Goal: Information Seeking & Learning: Check status

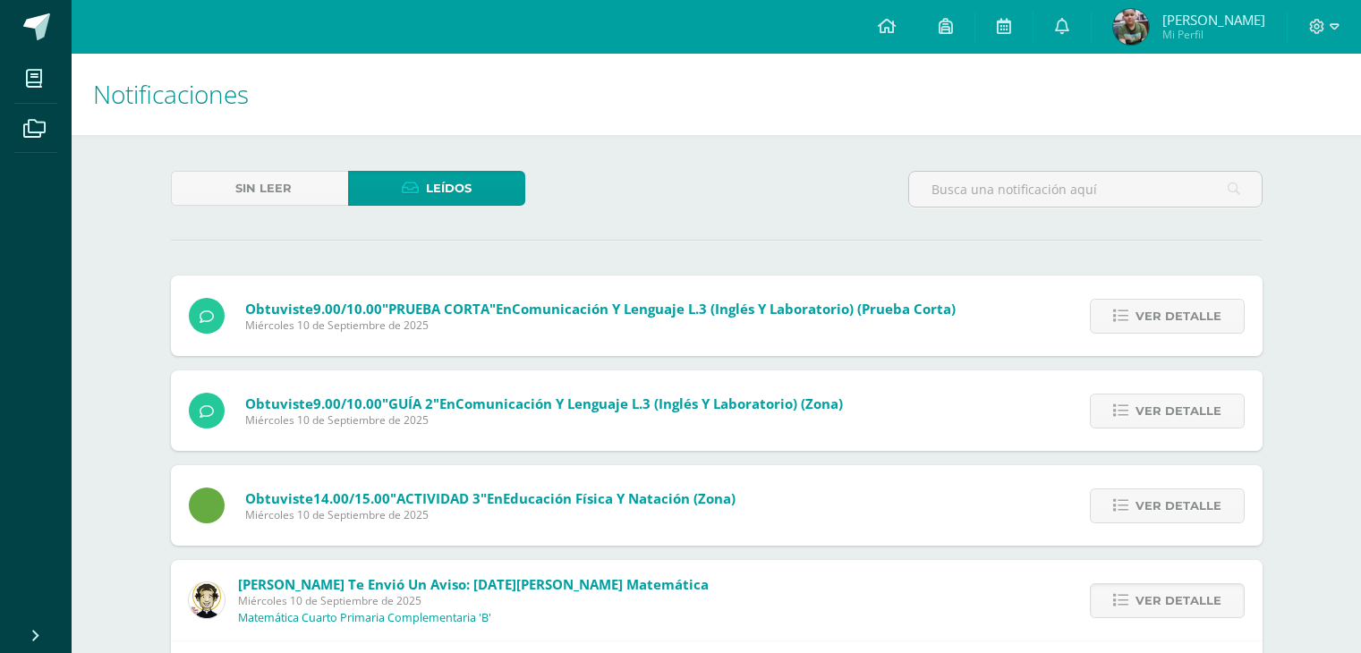
scroll to position [501, 0]
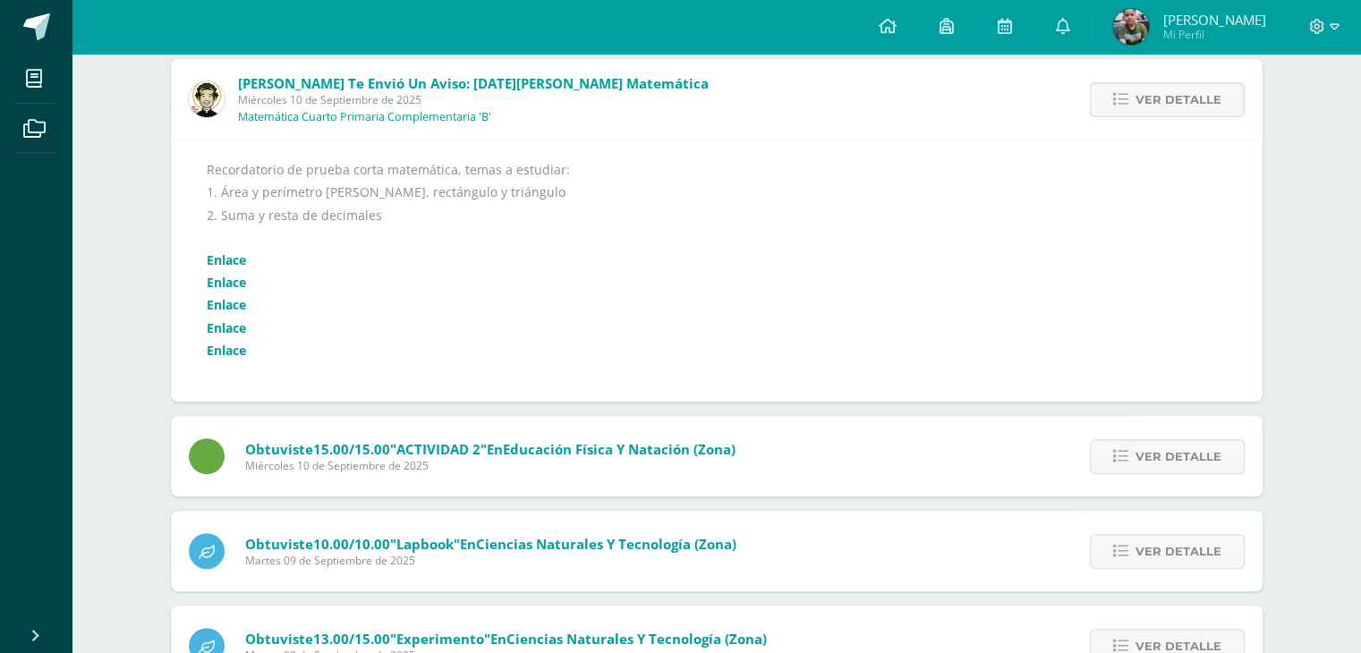
click at [236, 266] on link "Enlace" at bounding box center [226, 259] width 39 height 17
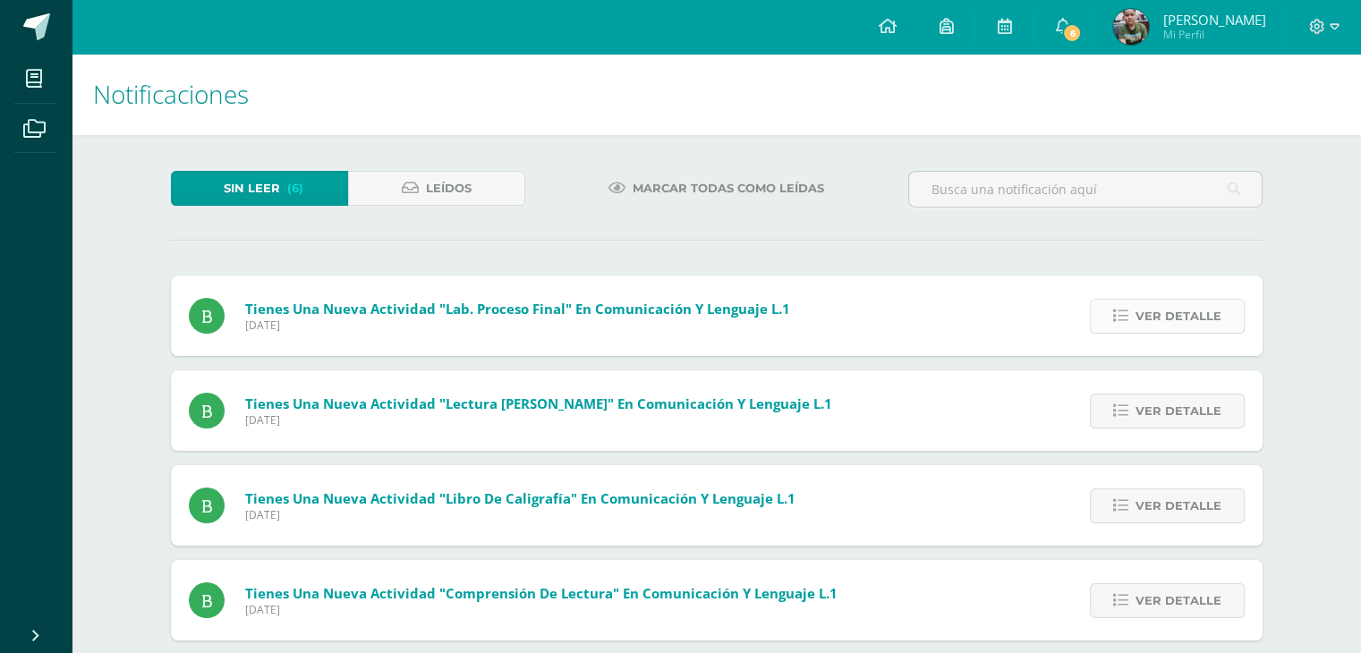
click at [1121, 314] on icon at bounding box center [1120, 316] width 15 height 15
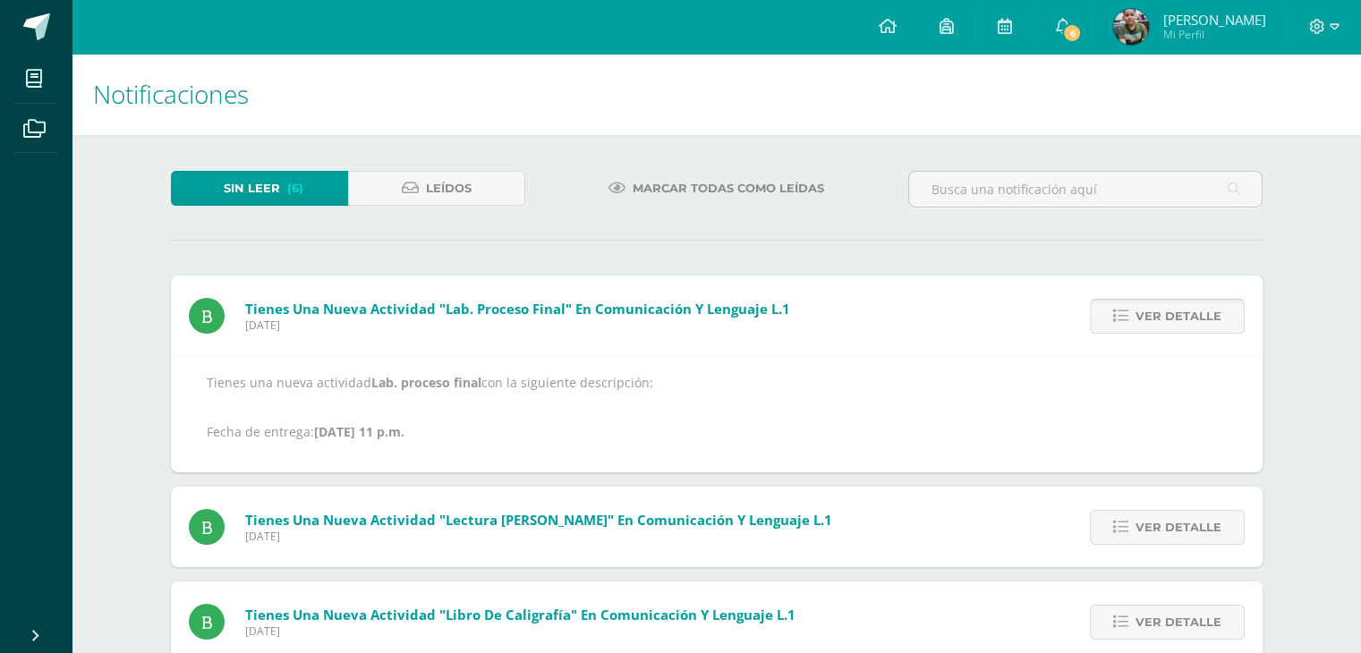
click at [1121, 314] on icon at bounding box center [1120, 316] width 15 height 15
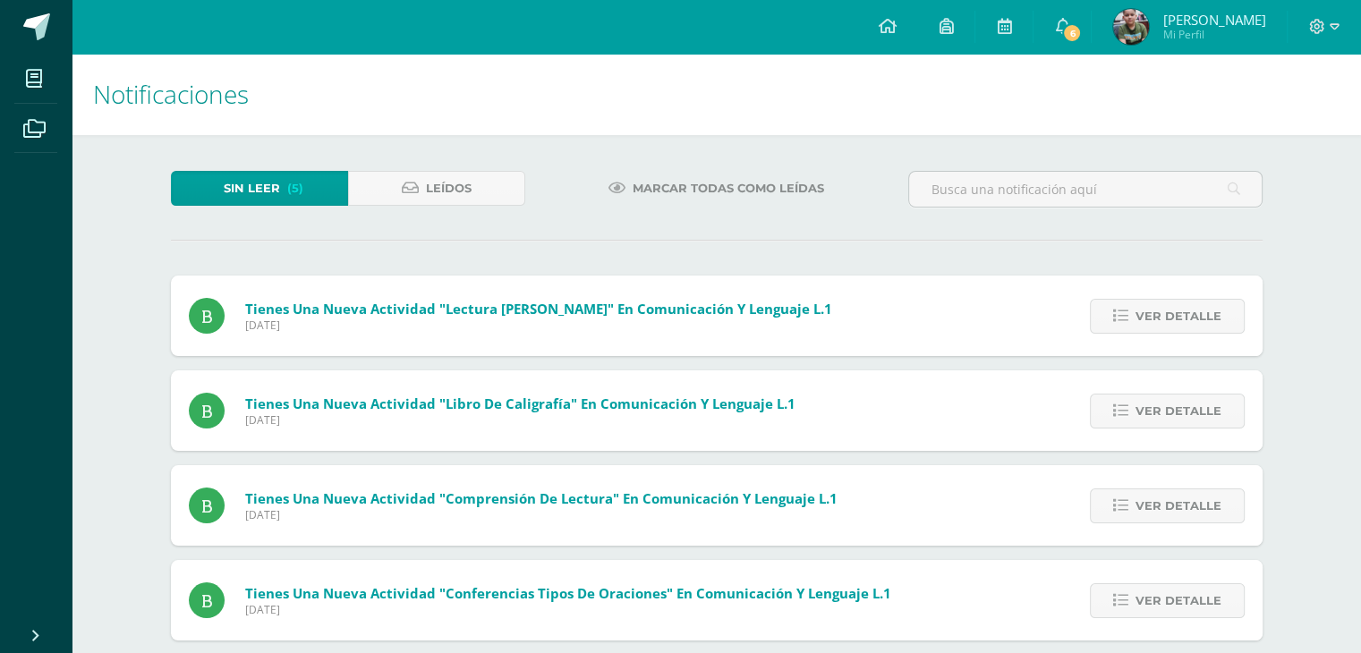
click at [1121, 314] on icon at bounding box center [1120, 316] width 15 height 15
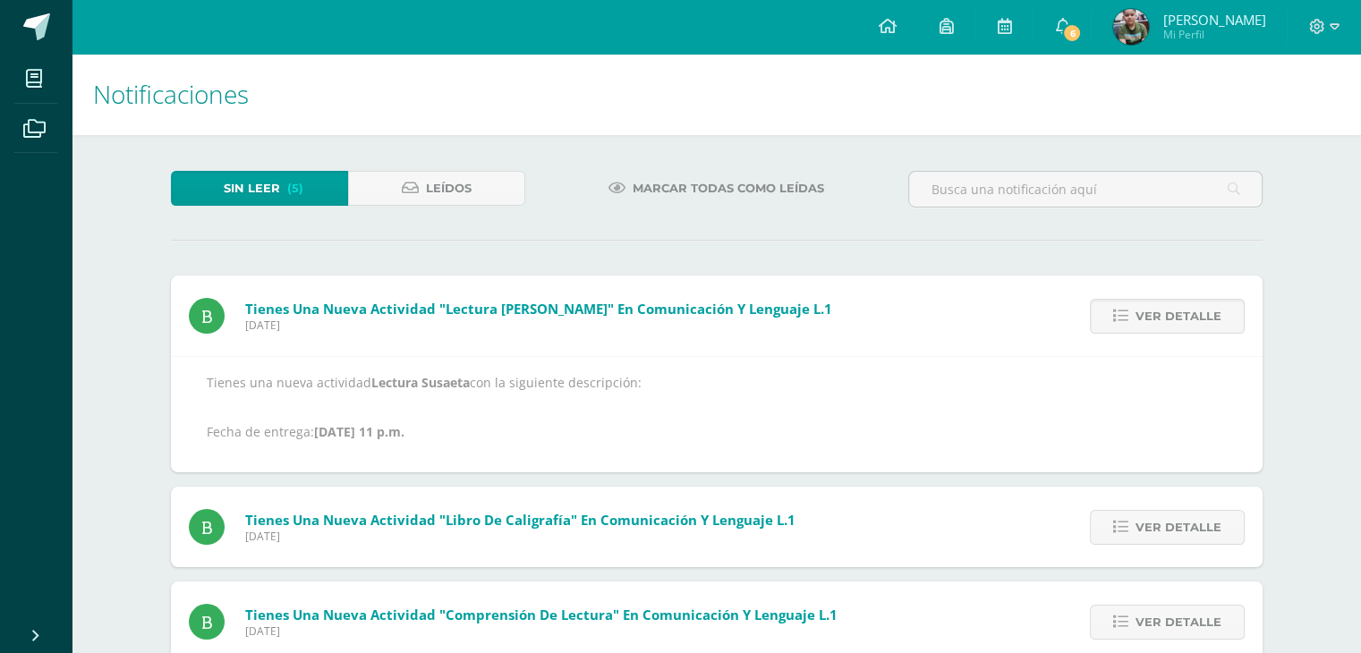
click at [1121, 314] on icon at bounding box center [1120, 316] width 15 height 15
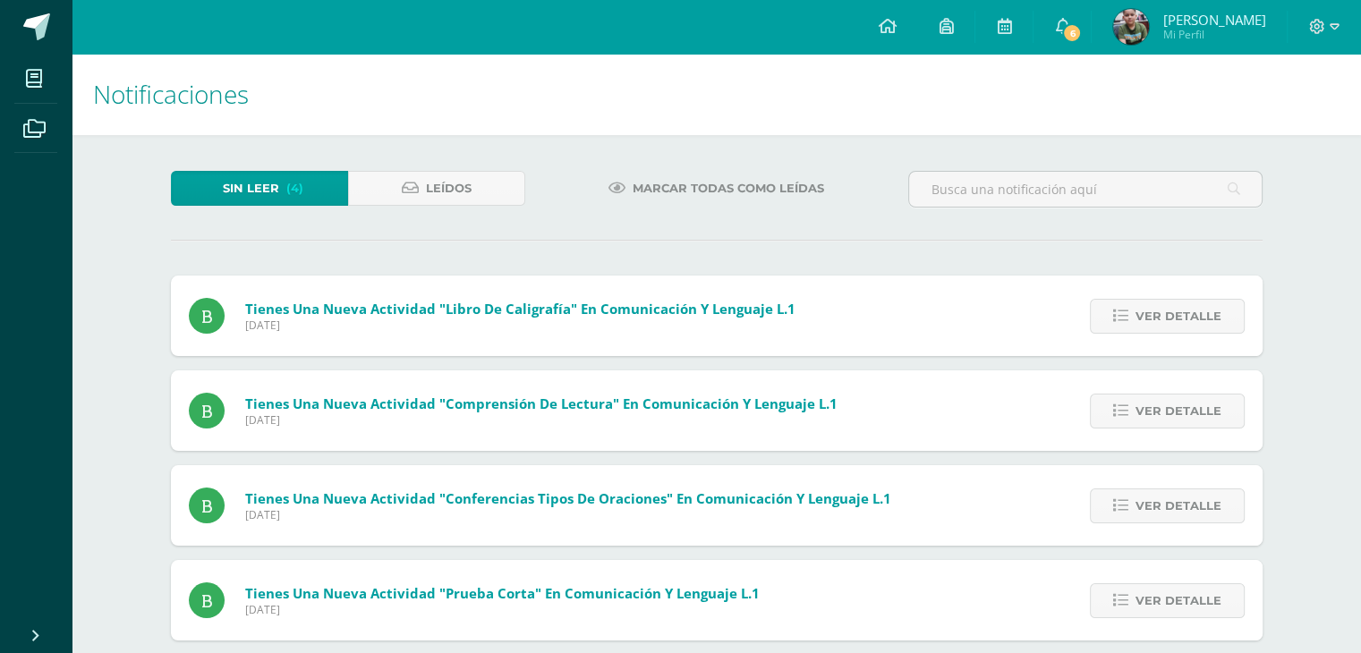
click at [1121, 314] on icon at bounding box center [1120, 316] width 15 height 15
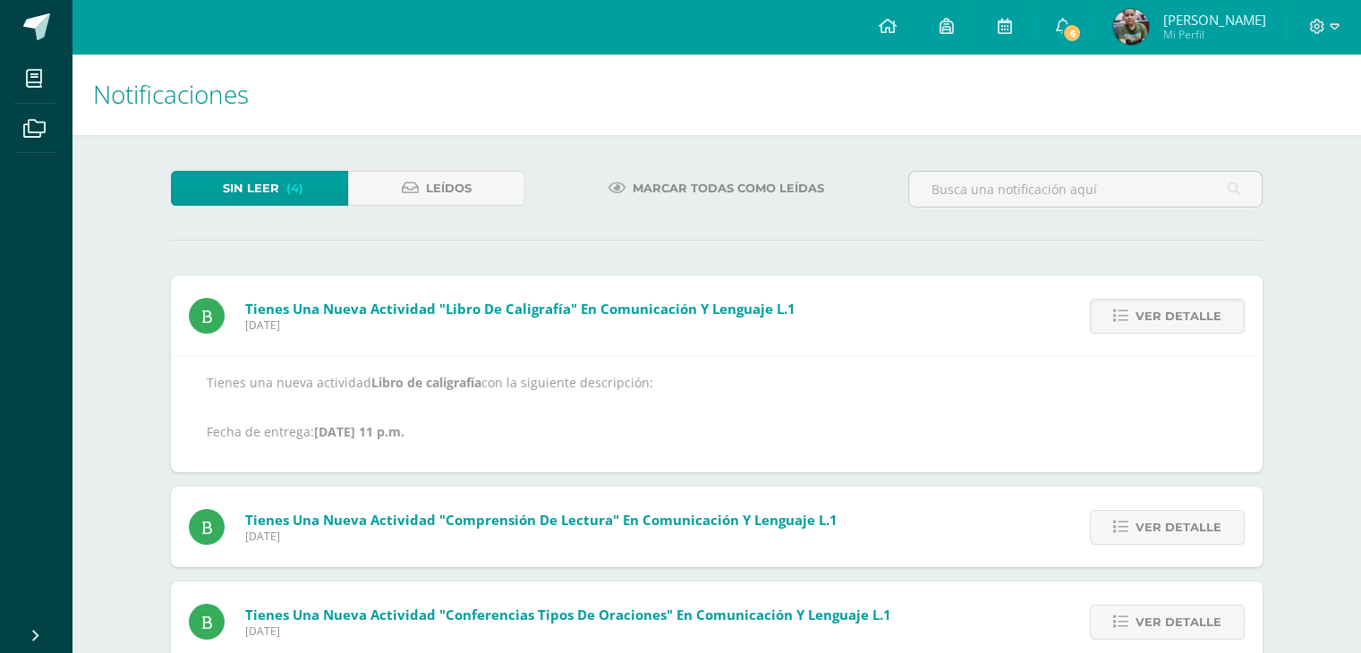
click at [1121, 314] on icon at bounding box center [1120, 316] width 15 height 15
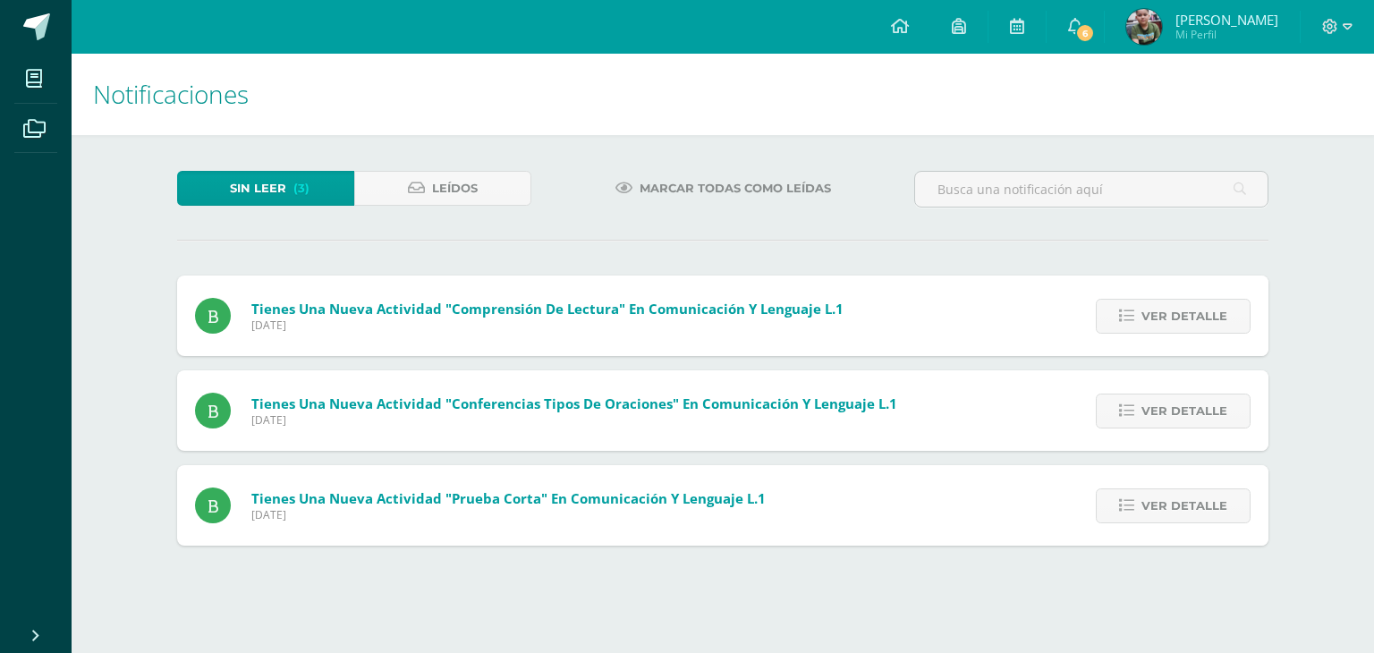
click at [1121, 314] on link "Ver detalle" at bounding box center [1173, 316] width 155 height 35
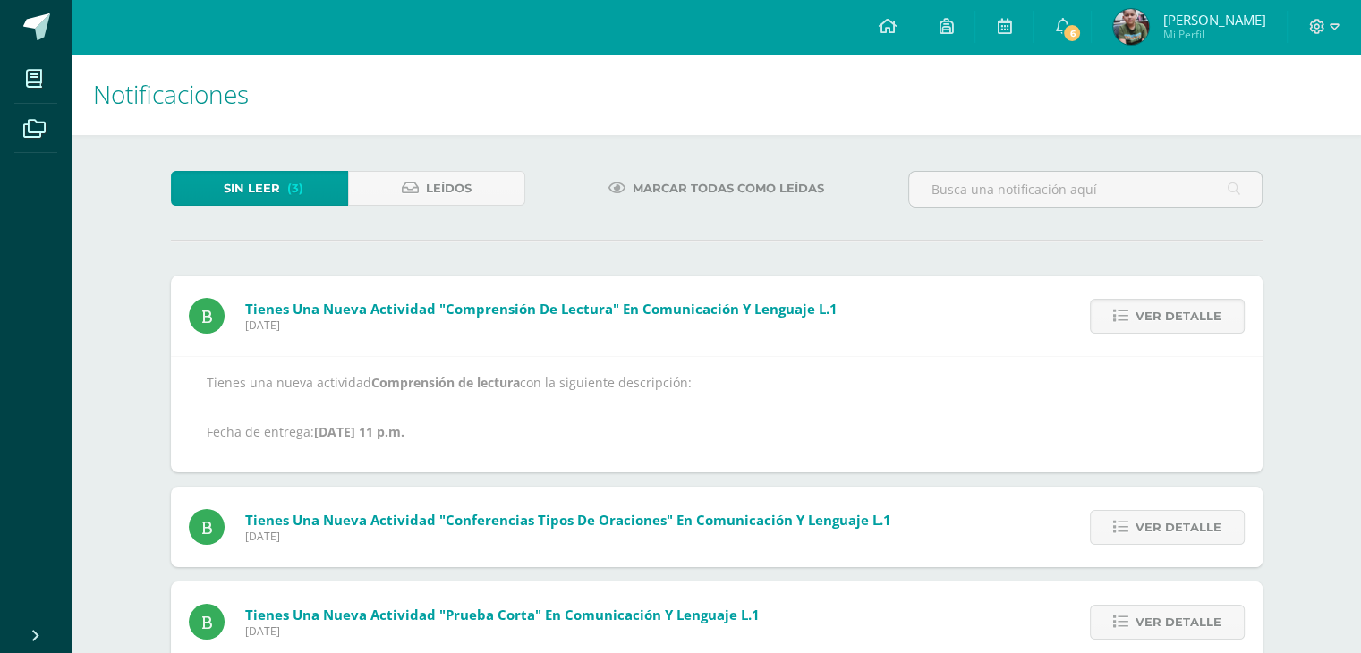
click at [1121, 314] on icon at bounding box center [1120, 316] width 15 height 15
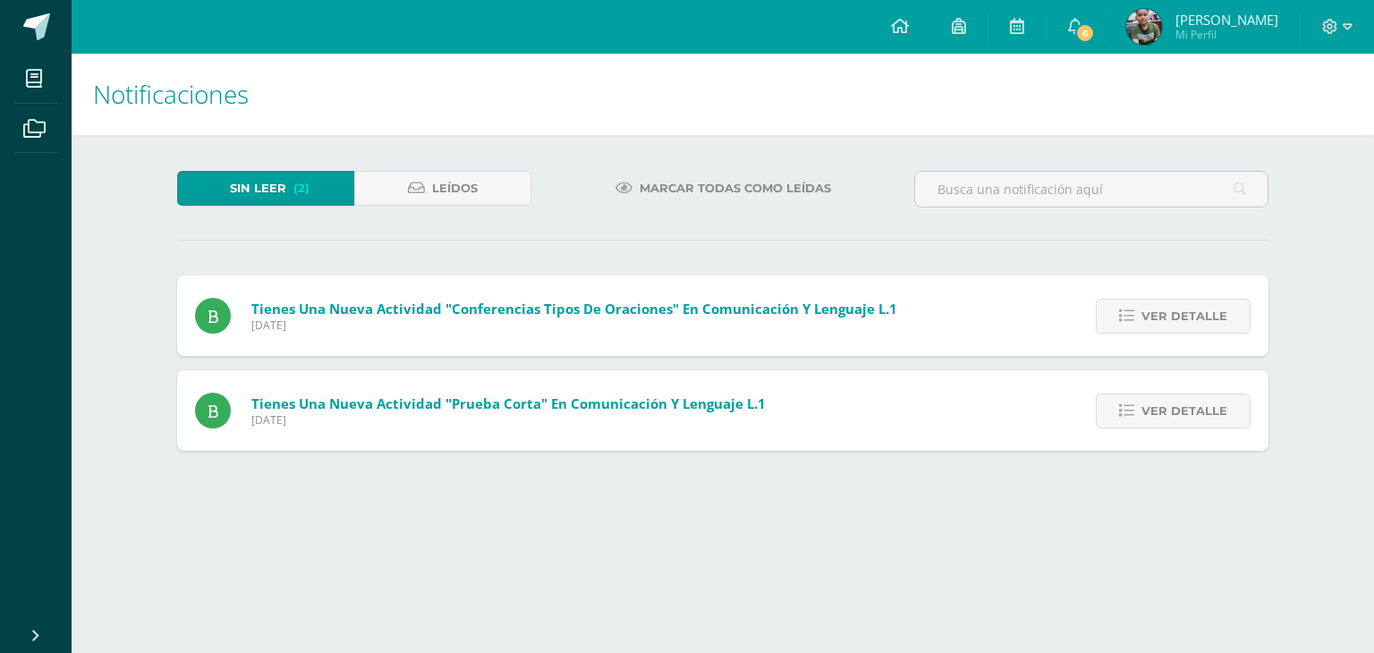
click at [1121, 314] on link "Ver detalle" at bounding box center [1173, 316] width 155 height 35
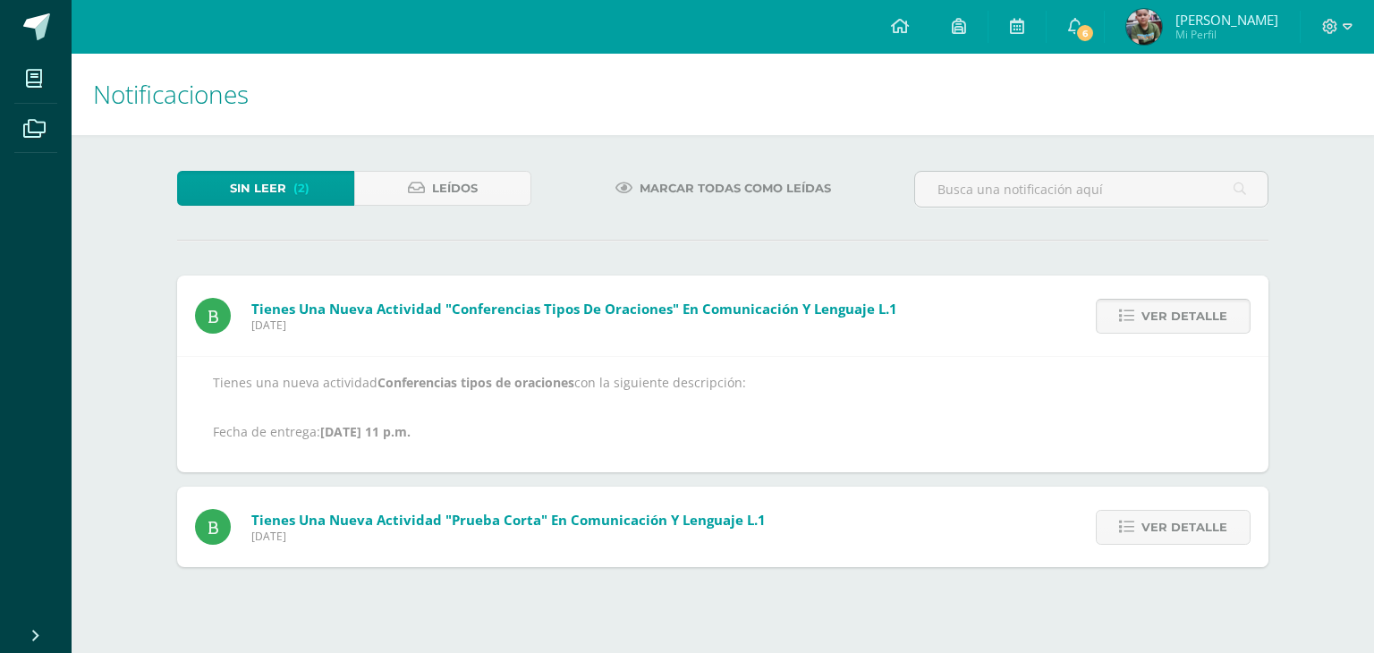
click at [1128, 314] on icon at bounding box center [1126, 316] width 15 height 15
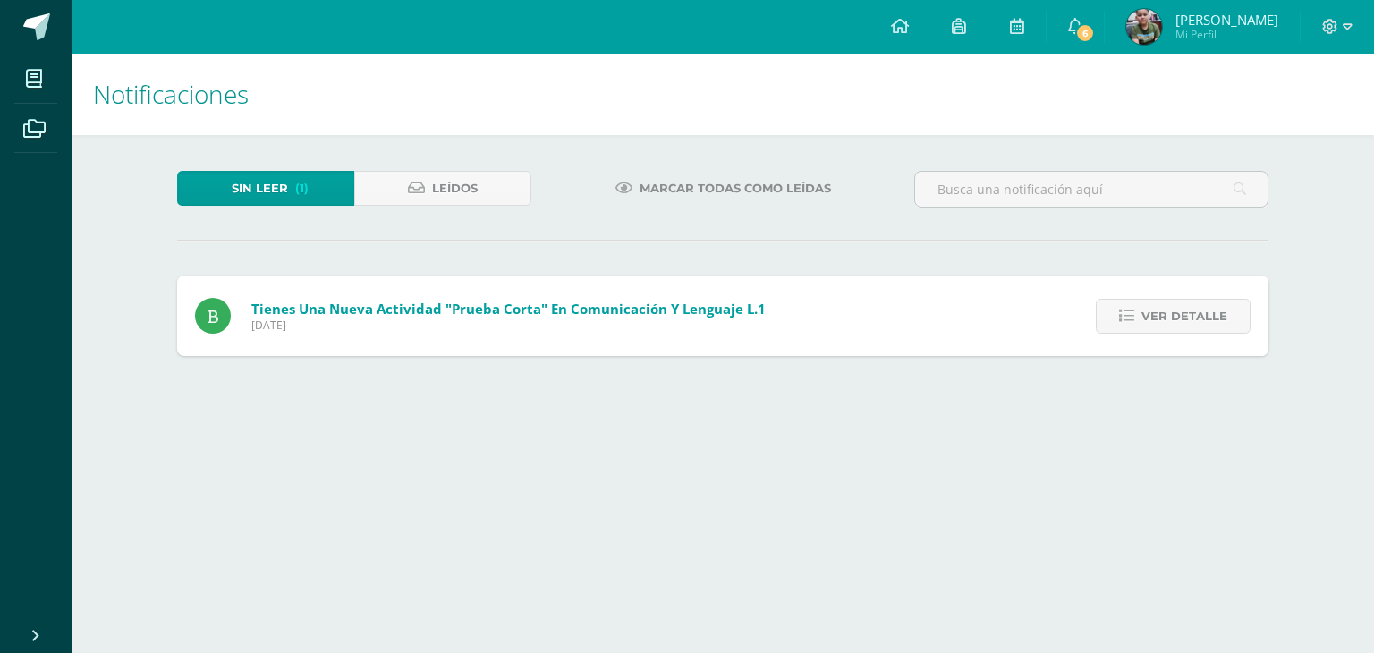
click at [1128, 314] on icon at bounding box center [1126, 316] width 15 height 15
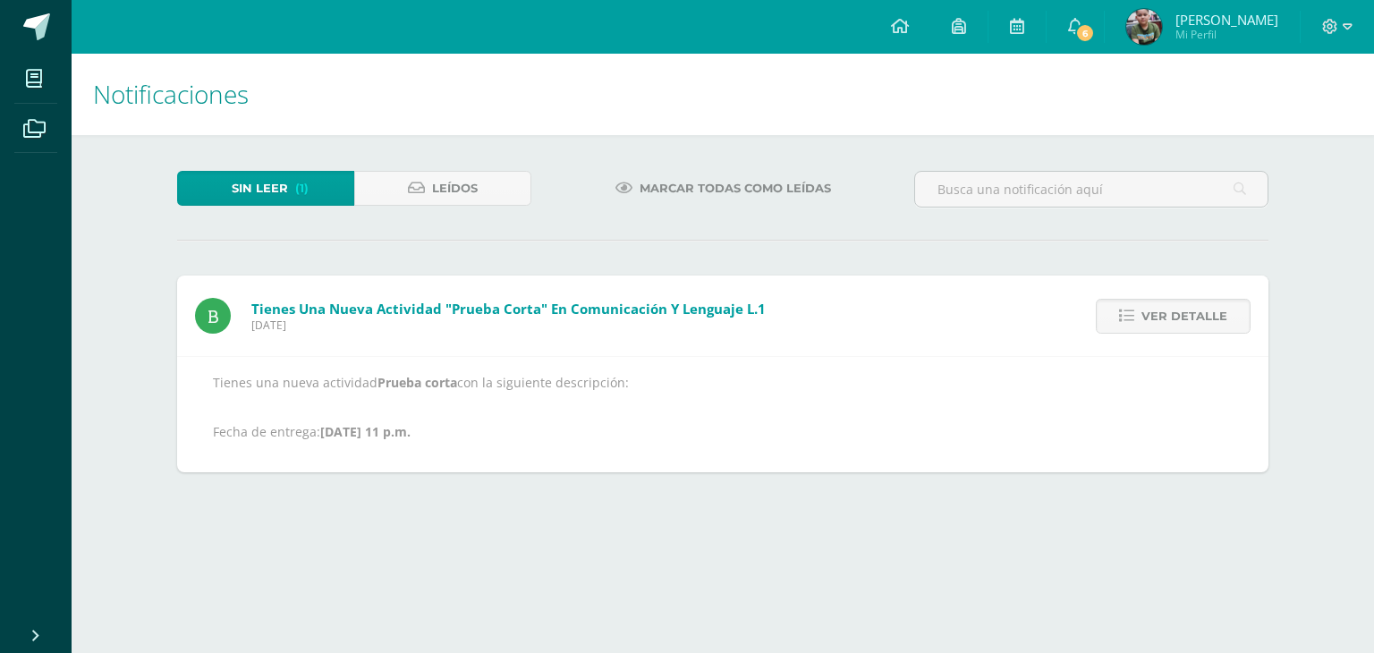
click at [1128, 314] on icon at bounding box center [1126, 316] width 15 height 15
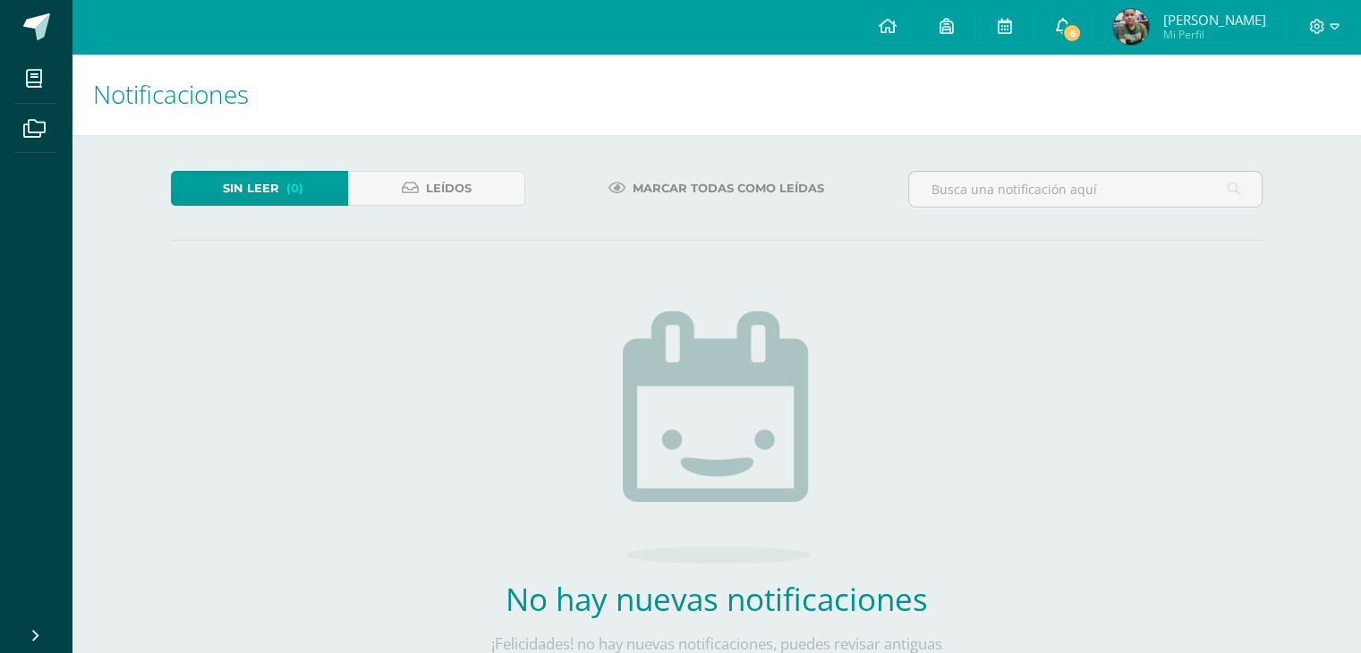
click at [1063, 31] on span "6" at bounding box center [1072, 33] width 20 height 20
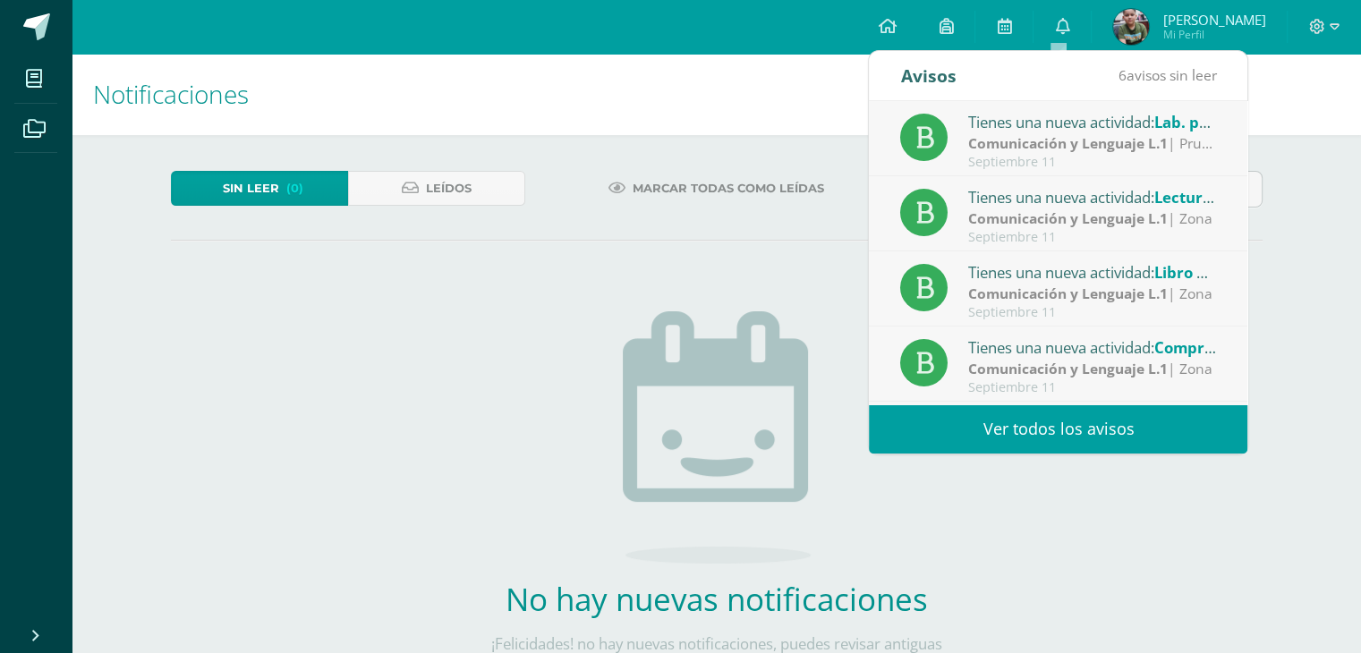
click at [1102, 430] on link "Ver todos los avisos" at bounding box center [1058, 428] width 379 height 49
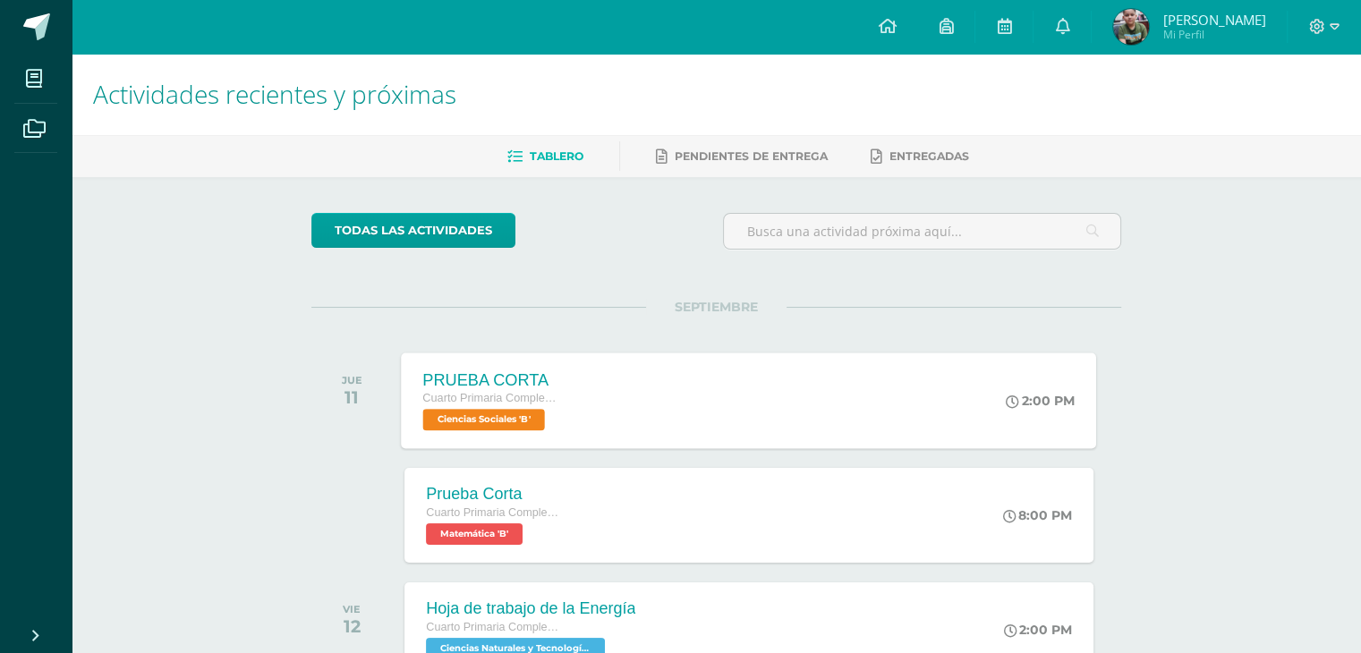
click at [526, 416] on span "Ciencias Sociales 'B'" at bounding box center [484, 419] width 122 height 21
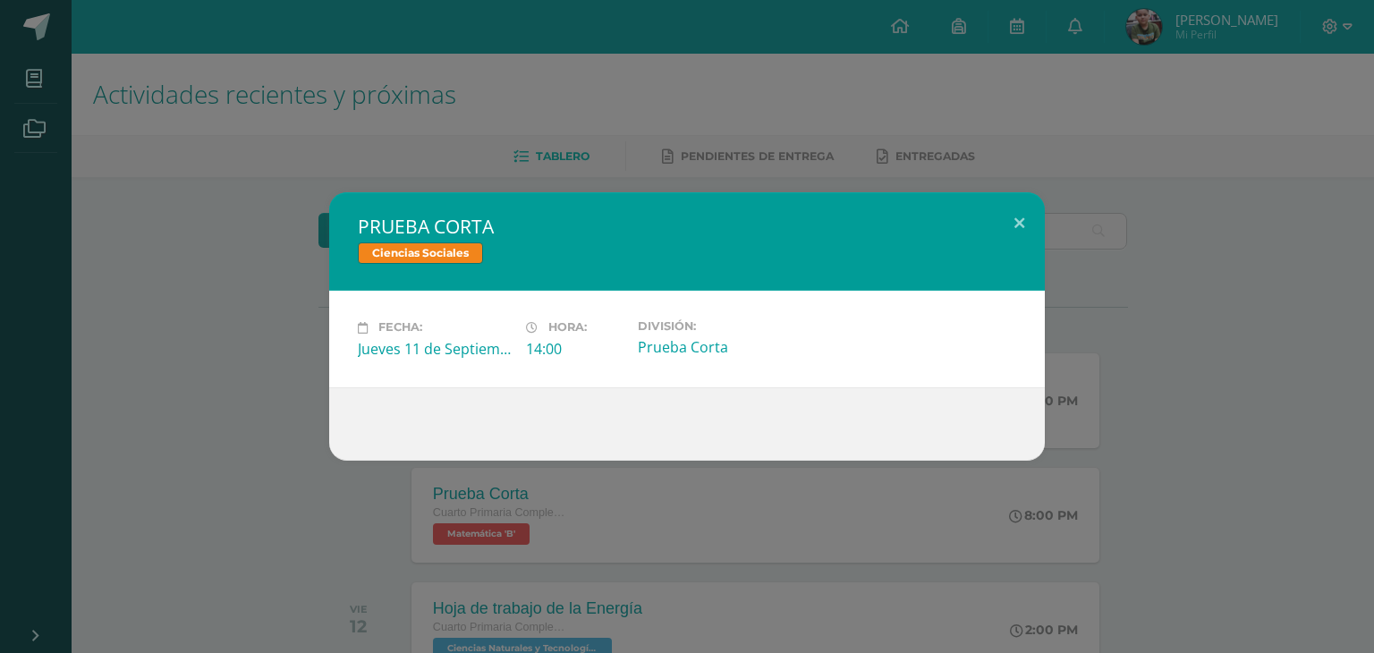
click at [268, 361] on div "PRUEBA CORTA Ciencias Sociales Fecha: Jueves 11 de Septiembre Hora: 14:00 Divis…" at bounding box center [687, 326] width 1360 height 268
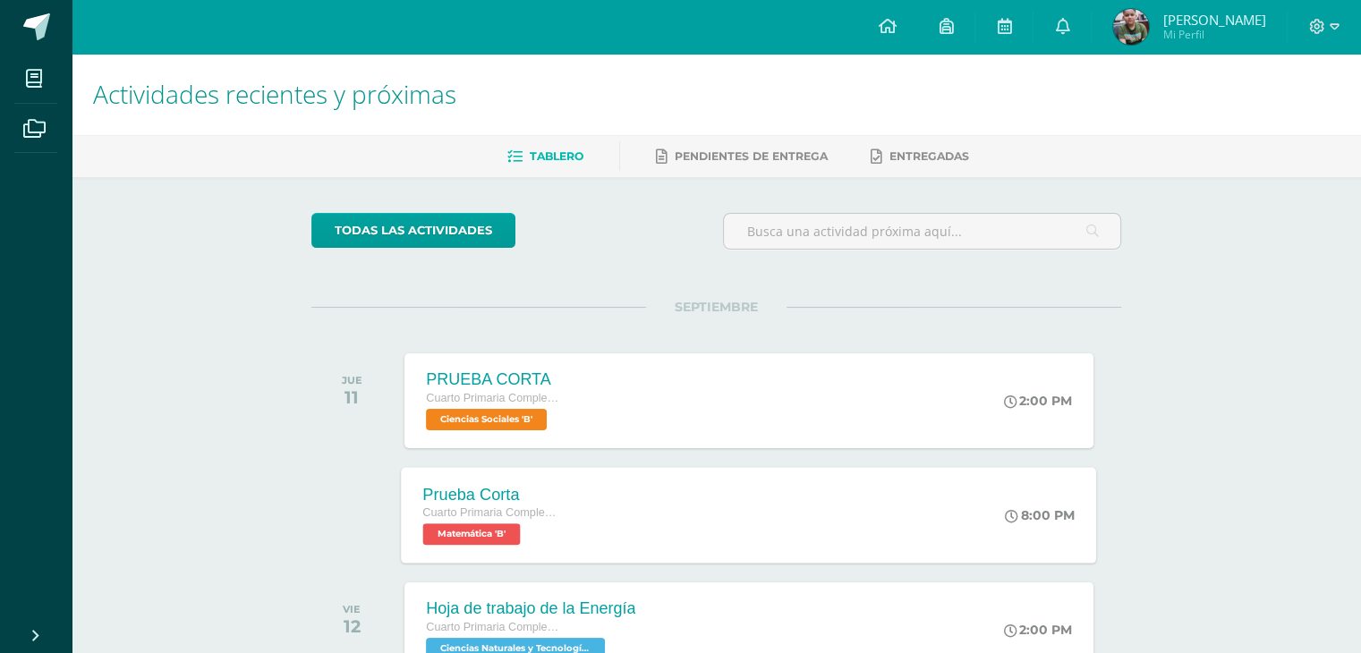
click at [489, 531] on span "Matemática 'B'" at bounding box center [472, 533] width 98 height 21
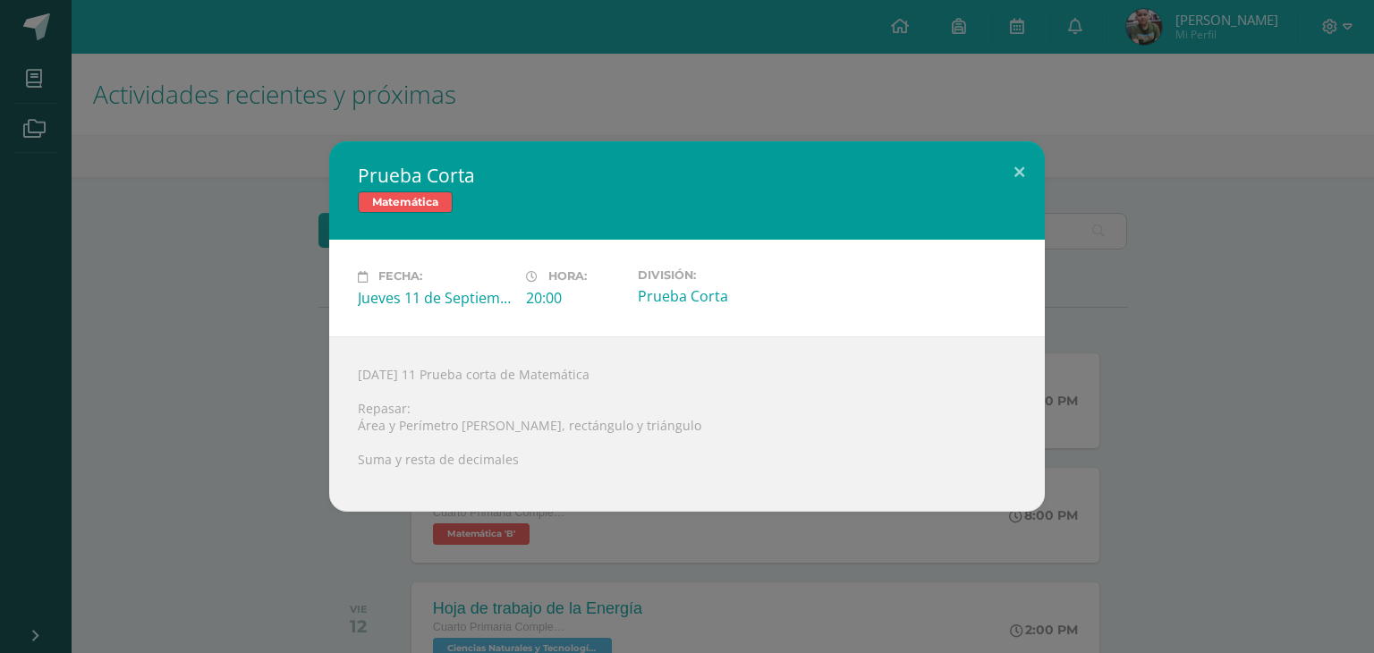
click at [302, 405] on div "Prueba Corta Matemática Fecha: Jueves 11 de Septiembre Hora: 20:00 División: Pr…" at bounding box center [687, 326] width 1360 height 370
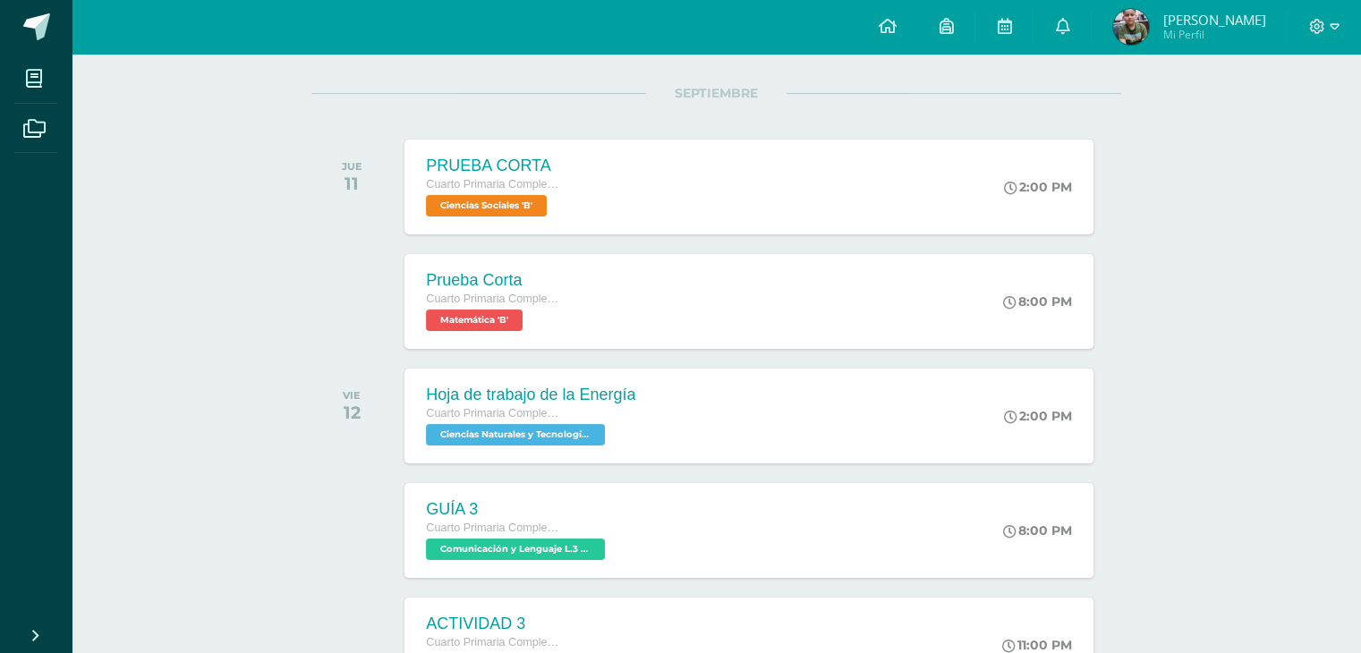
scroll to position [215, 0]
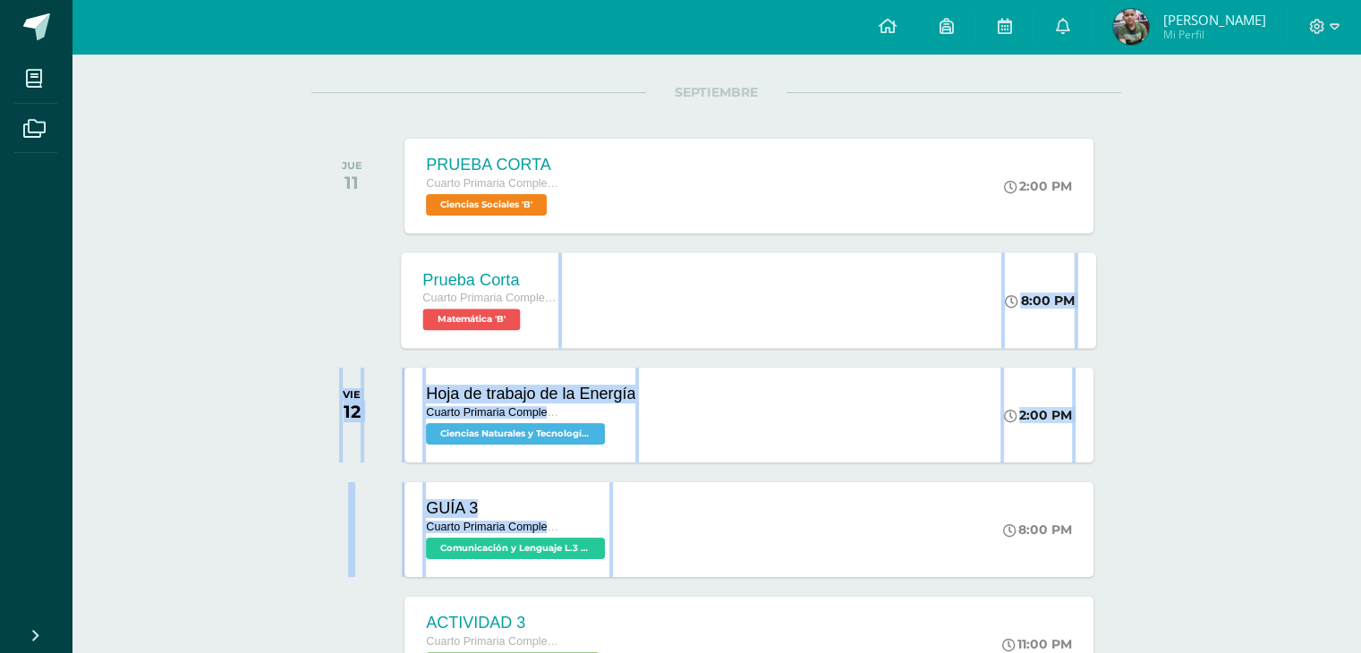
drag, startPoint x: 641, startPoint y: 512, endPoint x: 489, endPoint y: 319, distance: 246.0
click at [489, 319] on span "Matemática 'B'" at bounding box center [472, 319] width 98 height 21
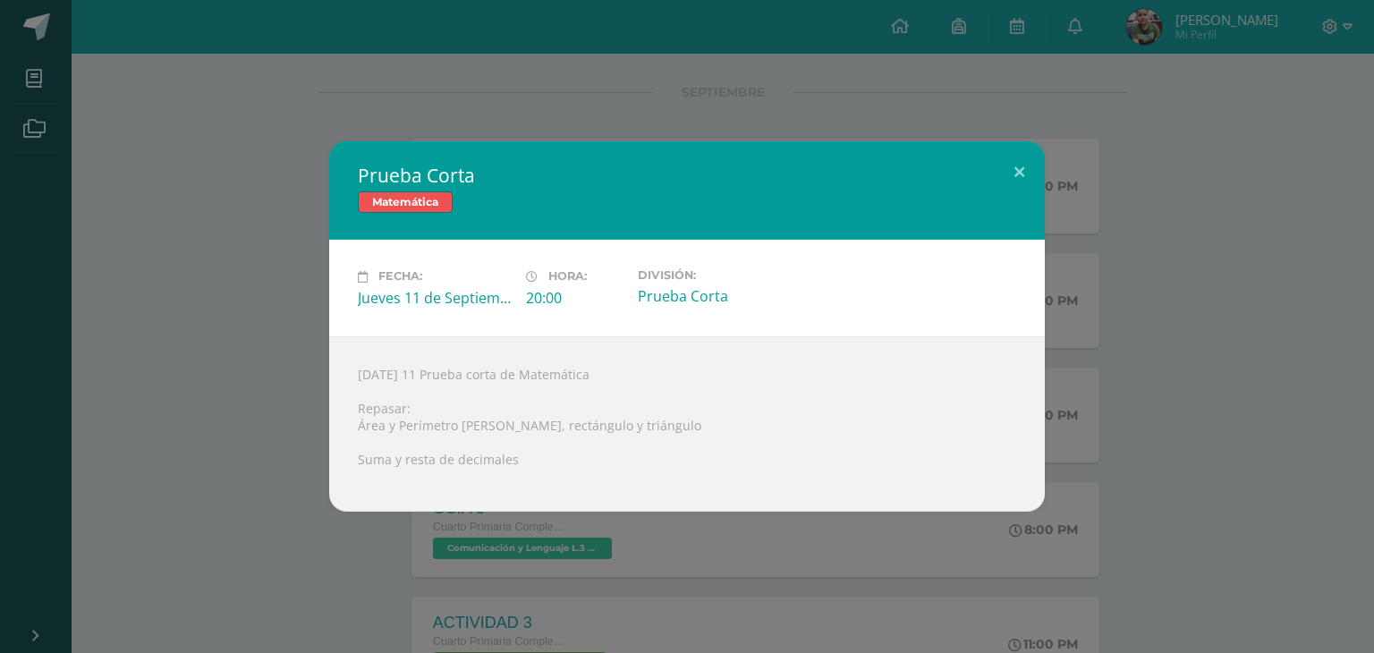
click at [183, 387] on div "Prueba Corta Matemática Fecha: Jueves 11 de Septiembre Hora: 20:00 División: Pr…" at bounding box center [687, 326] width 1360 height 370
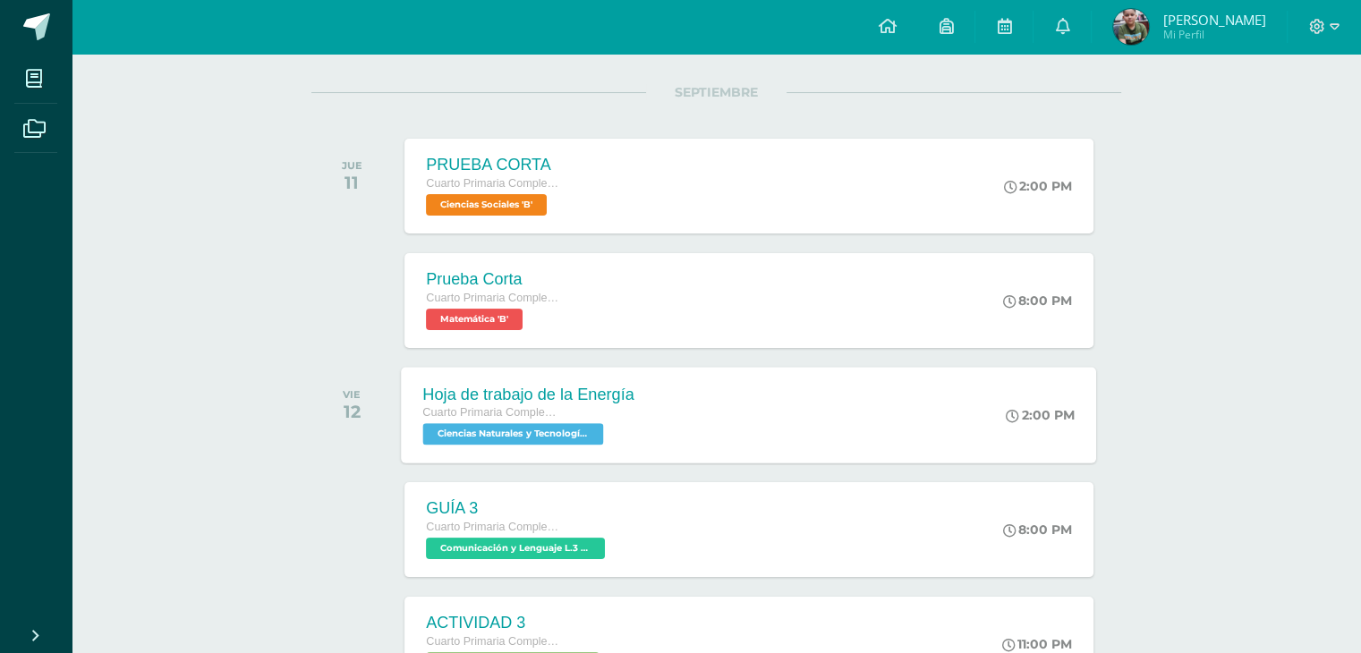
click at [523, 430] on span "Ciencias Naturales y Tecnología 'B'" at bounding box center [513, 433] width 181 height 21
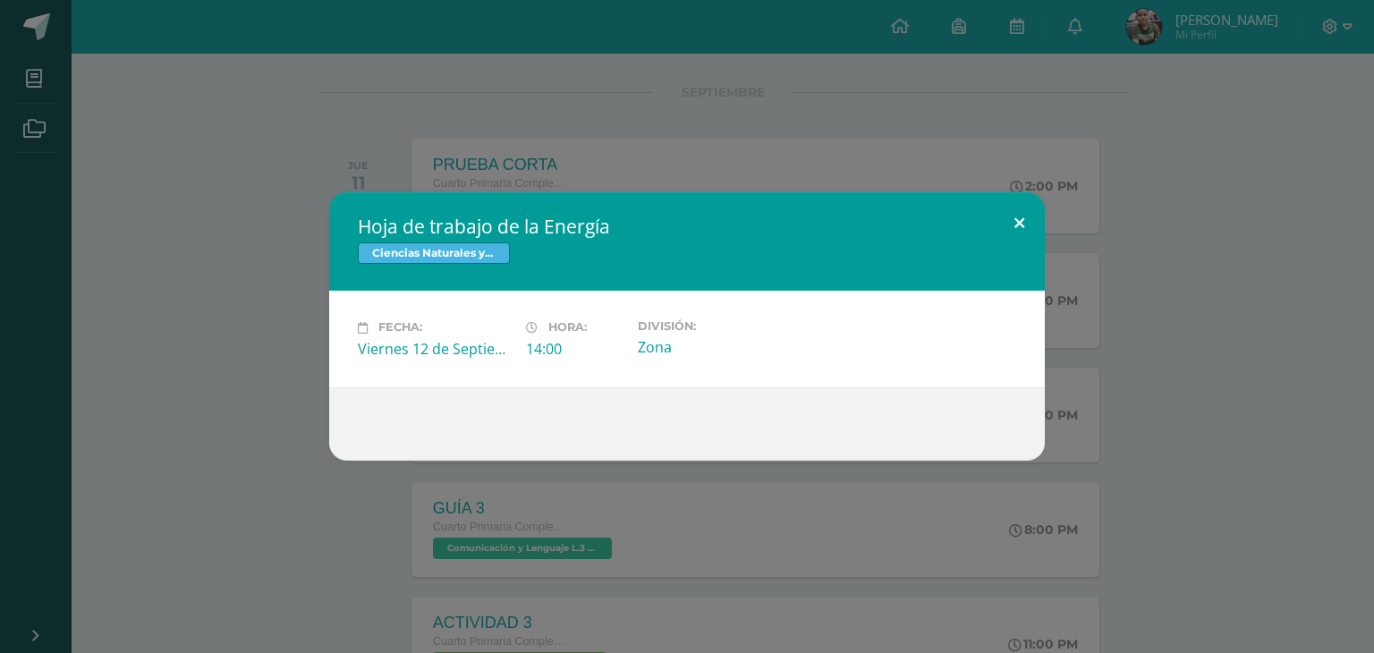
click at [1013, 222] on button at bounding box center [1019, 222] width 51 height 61
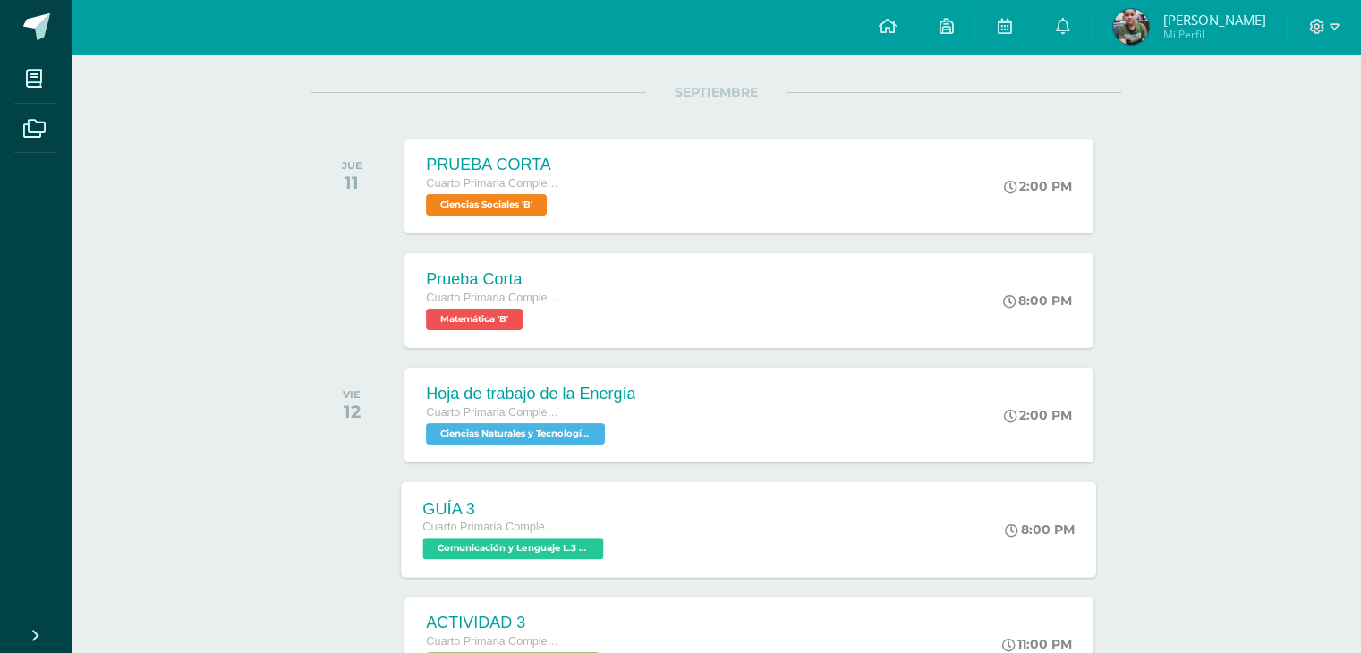
click at [556, 556] on span "Comunicación y Lenguaje L.3 (Inglés y Laboratorio) 'B'" at bounding box center [513, 548] width 181 height 21
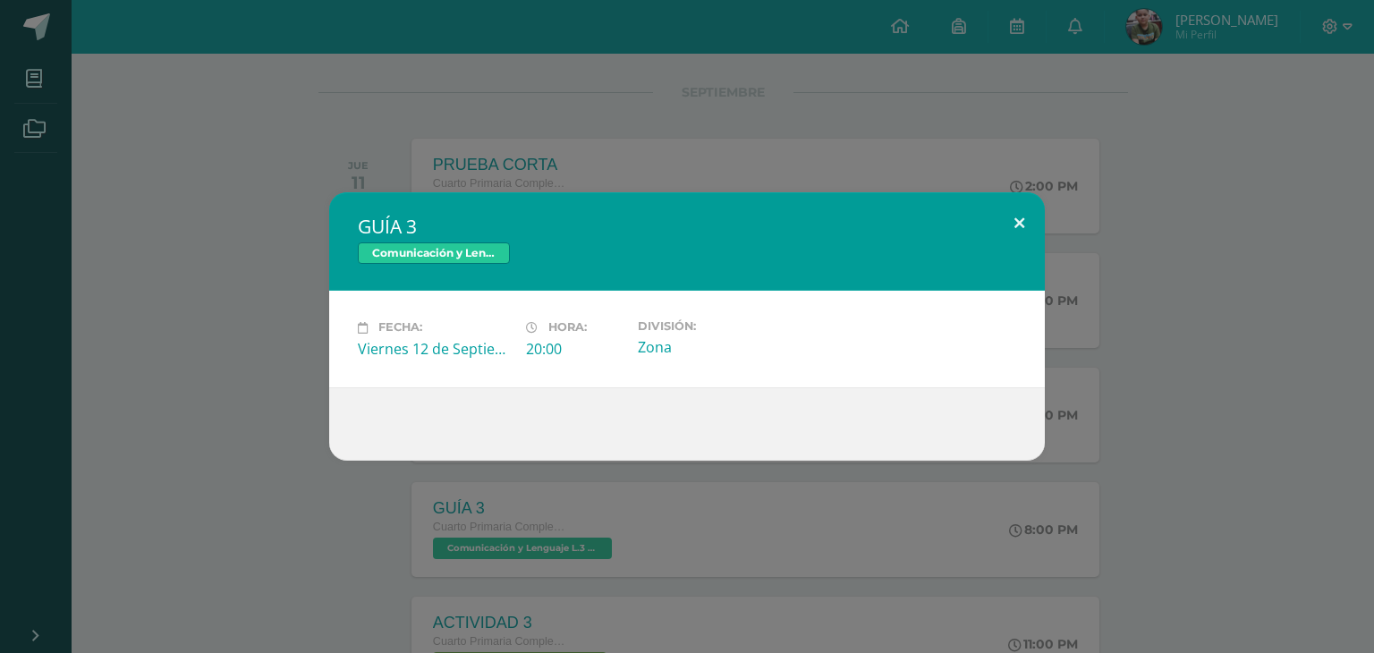
click at [1024, 226] on button at bounding box center [1019, 222] width 51 height 61
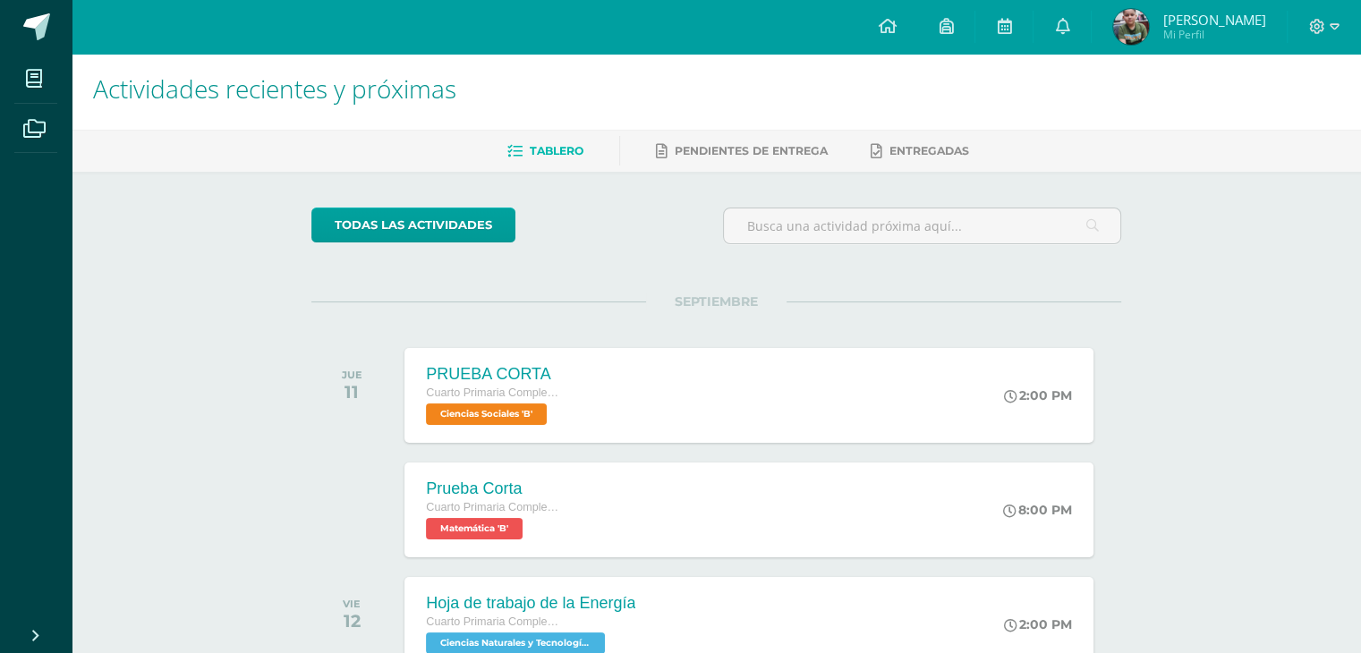
scroll to position [0, 0]
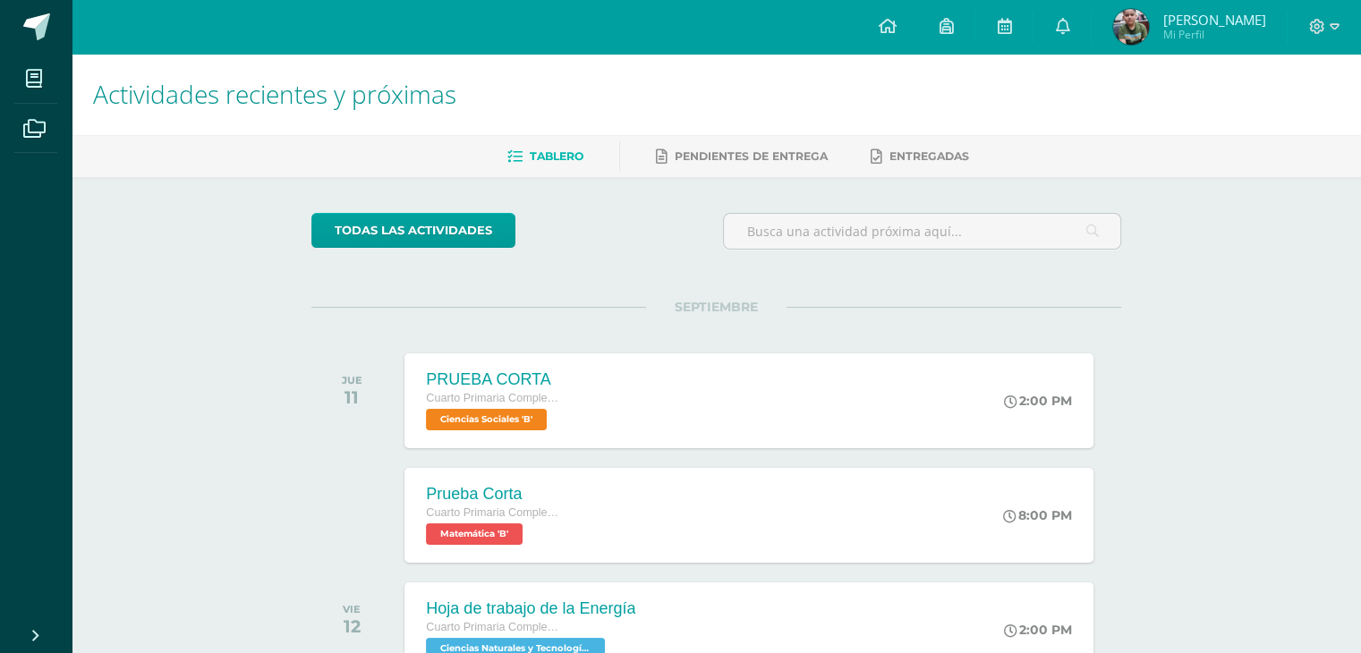
click at [1121, 72] on h1 "Actividades recientes y próximas" at bounding box center [716, 94] width 1247 height 81
